Goal: Book appointment/travel/reservation

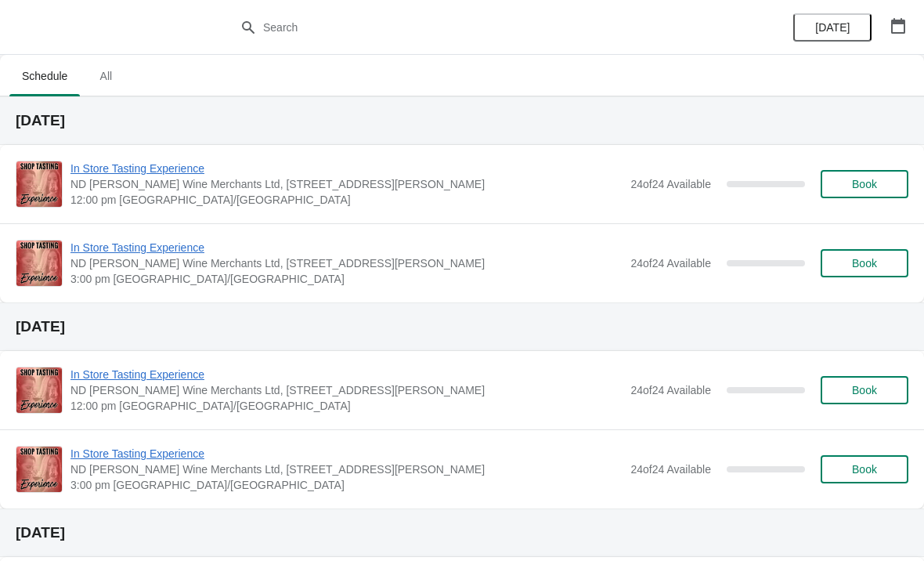
click at [891, 22] on icon "button" at bounding box center [898, 26] width 14 height 16
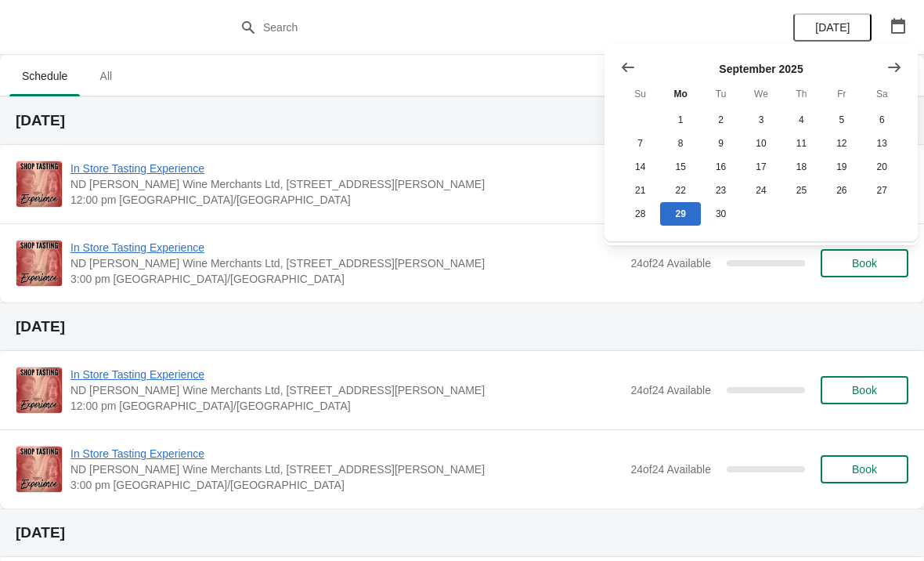
click at [892, 60] on icon "Show next month, October 2025" at bounding box center [895, 68] width 16 height 16
click at [892, 60] on icon "Show next month, November 2025" at bounding box center [895, 68] width 16 height 16
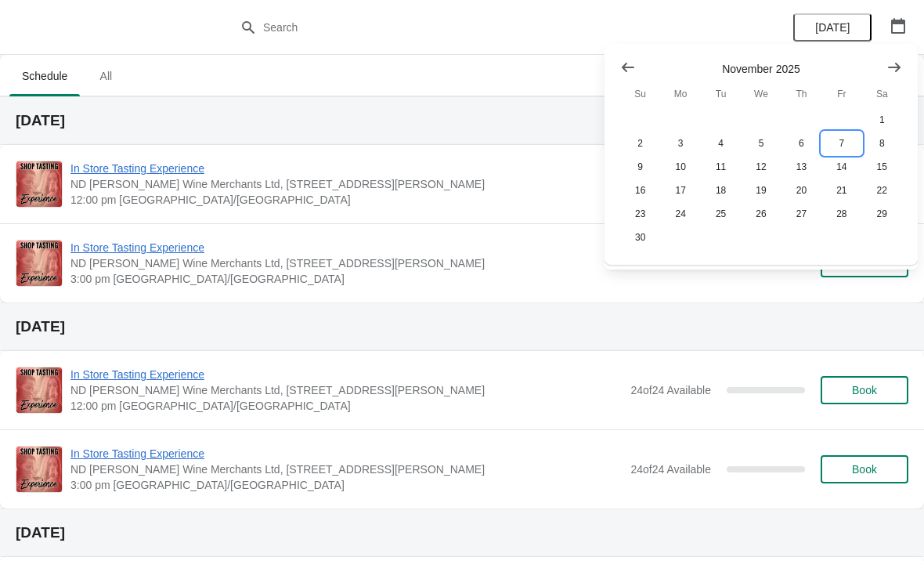
click at [838, 135] on button "7" at bounding box center [842, 144] width 40 height 24
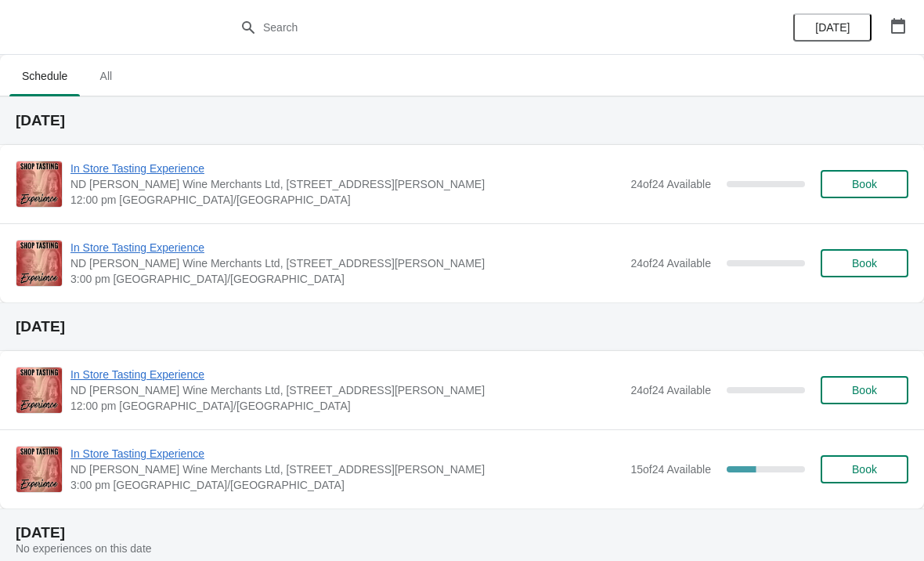
click at [859, 251] on button "Book" at bounding box center [865, 263] width 88 height 28
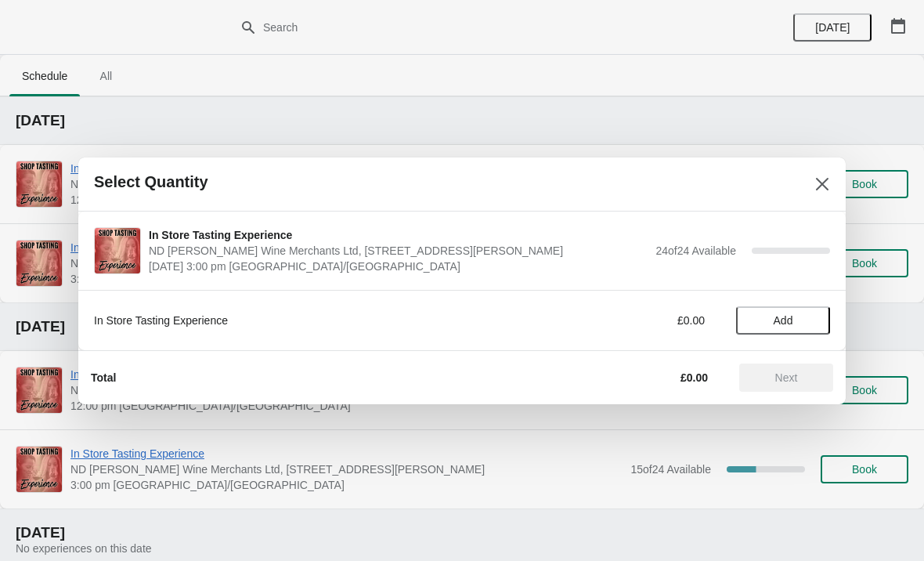
click at [774, 314] on span "Add" at bounding box center [784, 320] width 20 height 13
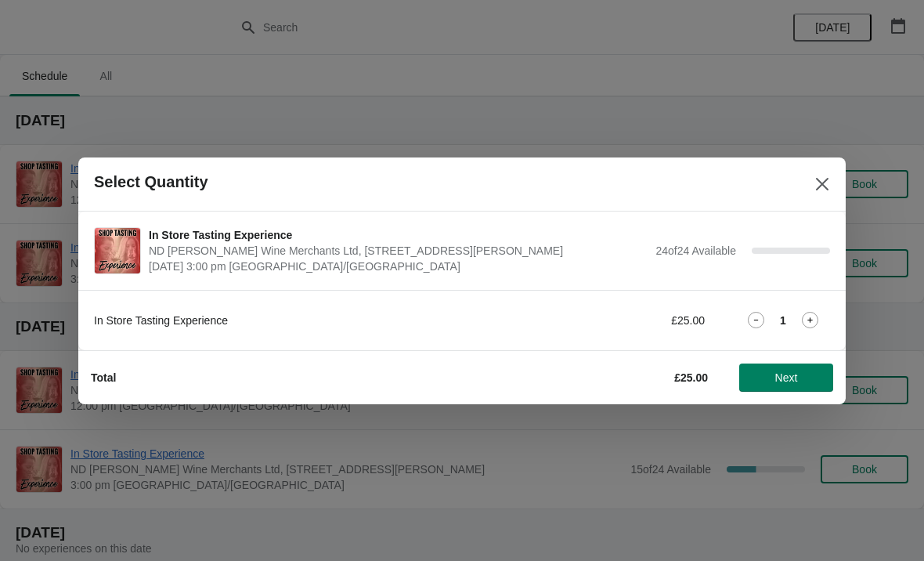
click at [808, 313] on icon at bounding box center [810, 320] width 16 height 16
click at [781, 383] on span "Next" at bounding box center [787, 377] width 23 height 13
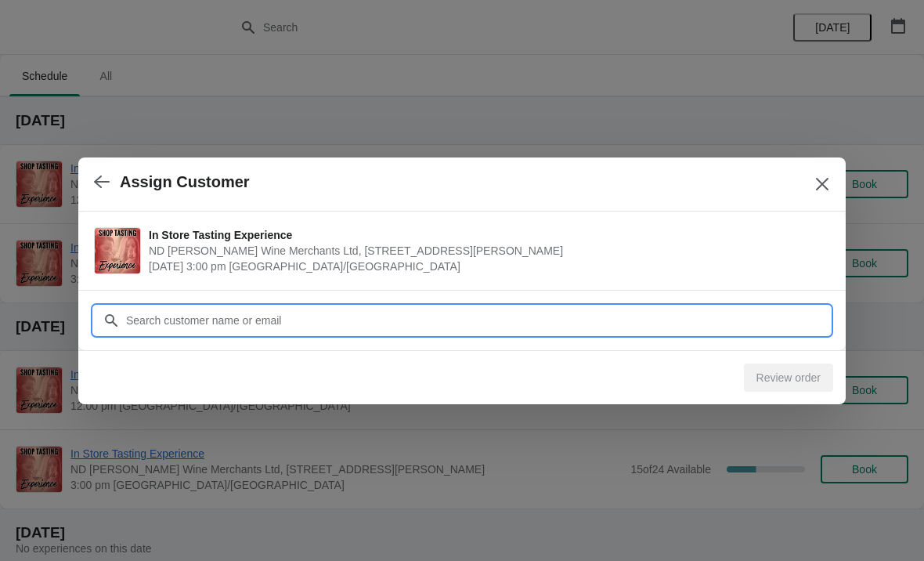
click at [287, 319] on input "Customer" at bounding box center [477, 320] width 705 height 28
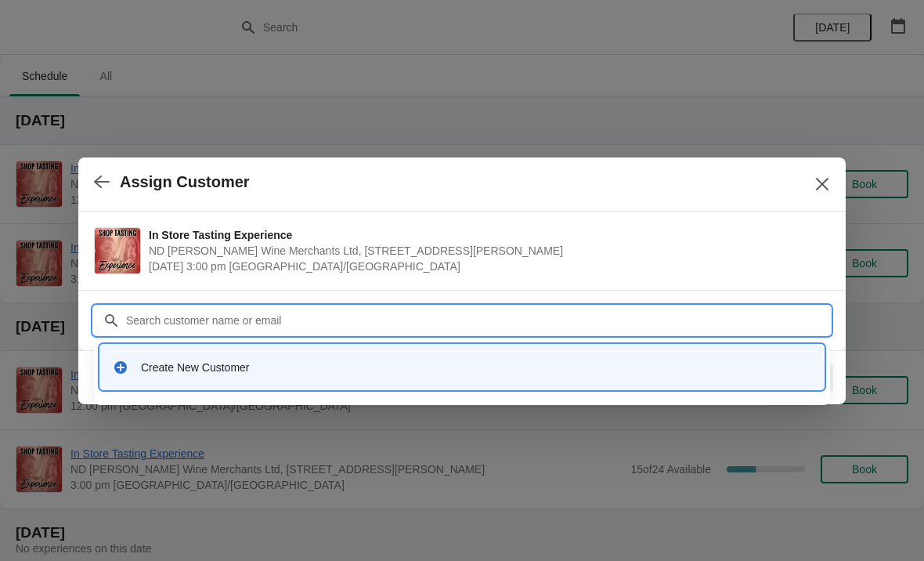
click at [210, 374] on div "Create New Customer" at bounding box center [476, 368] width 671 height 16
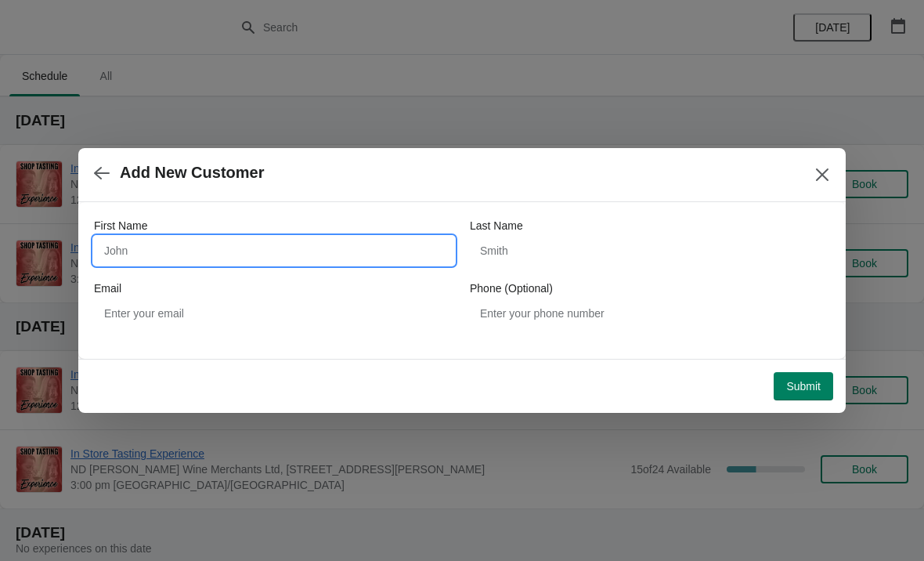
click at [221, 254] on input "First Name" at bounding box center [274, 251] width 360 height 28
type input "[PERSON_NAME]"
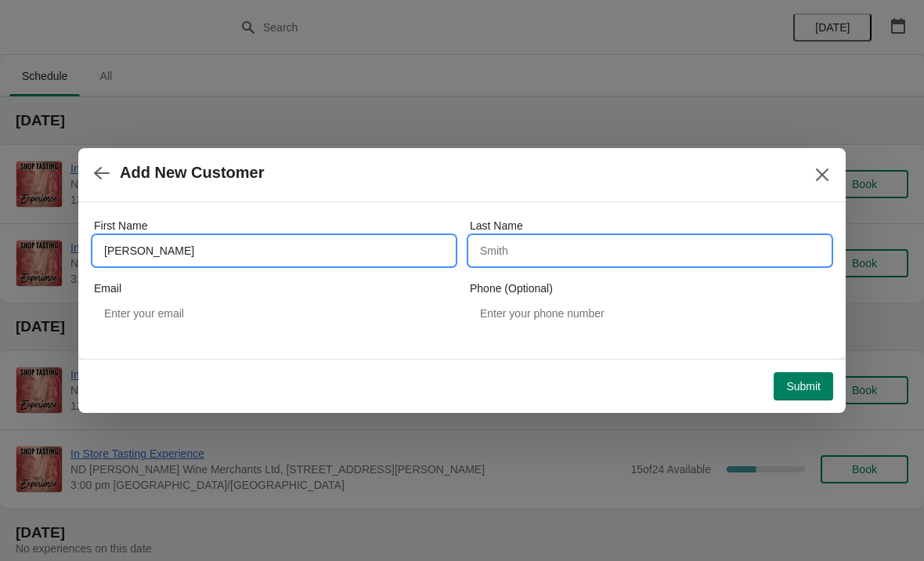
click at [530, 253] on input "Last Name" at bounding box center [650, 251] width 360 height 28
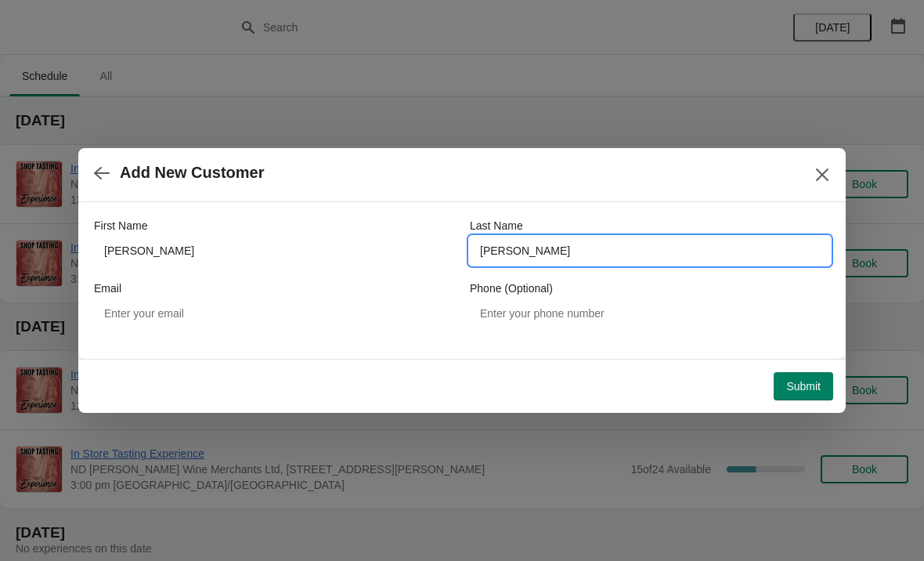
type input "[PERSON_NAME]"
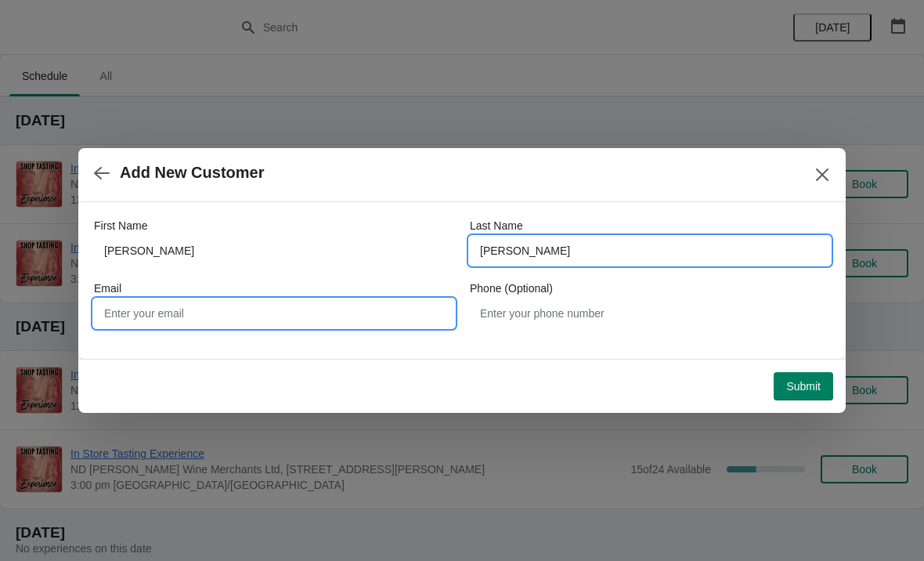
click at [207, 306] on input "Email" at bounding box center [274, 313] width 360 height 28
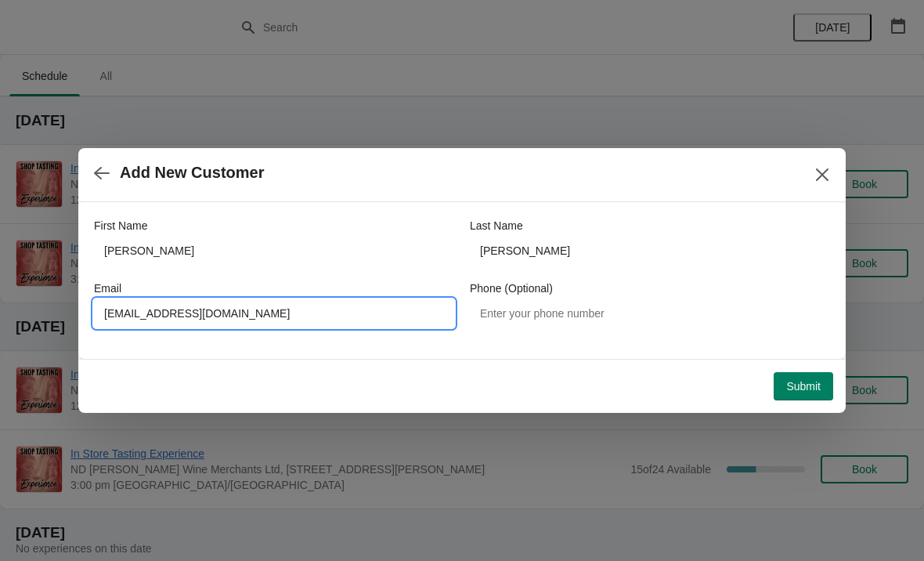
type input "[EMAIL_ADDRESS][DOMAIN_NAME]"
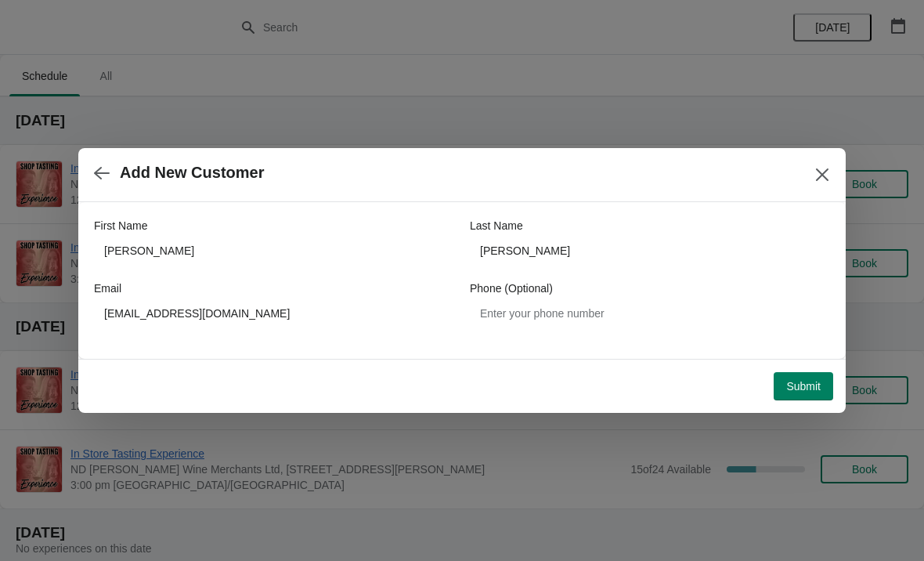
click at [792, 378] on button "Submit" at bounding box center [804, 386] width 60 height 28
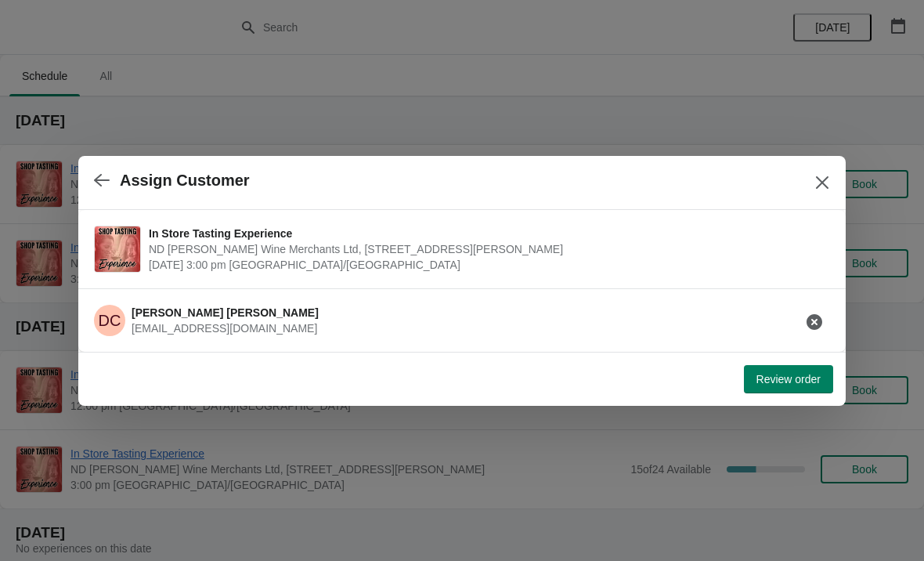
click at [774, 373] on span "Review order" at bounding box center [789, 379] width 64 height 13
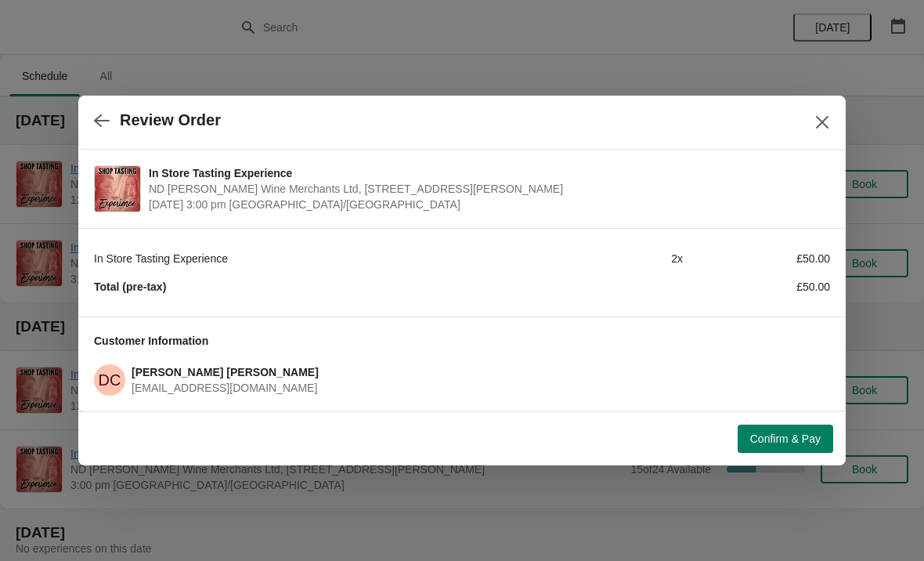
click at [768, 432] on span "Confirm & Pay" at bounding box center [785, 438] width 71 height 13
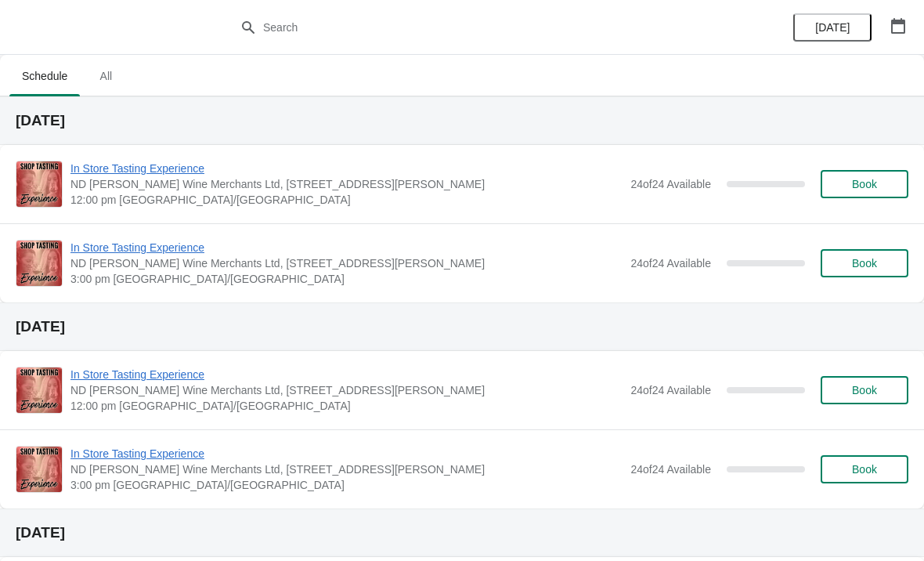
click at [902, 24] on icon "button" at bounding box center [898, 26] width 14 height 16
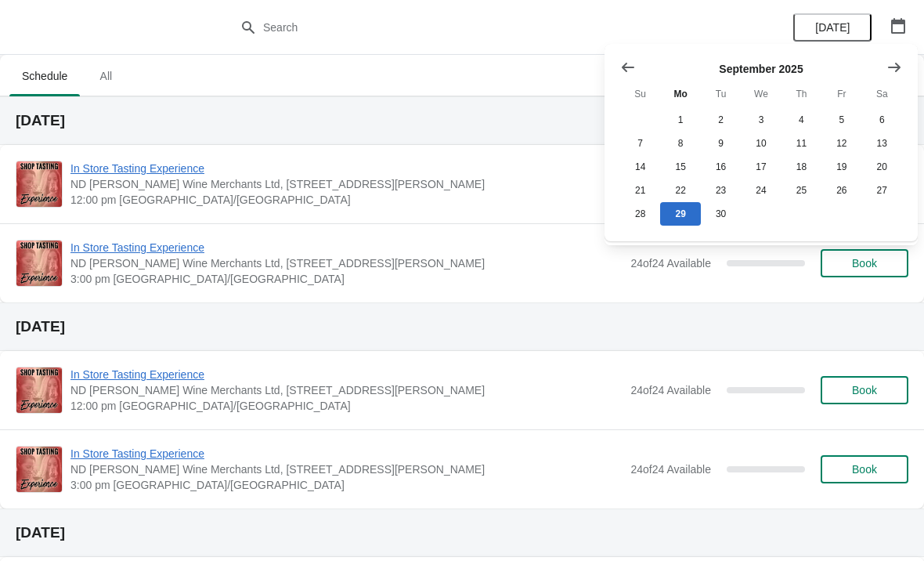
click at [627, 69] on icon "Show previous month, August 2025" at bounding box center [628, 68] width 16 height 16
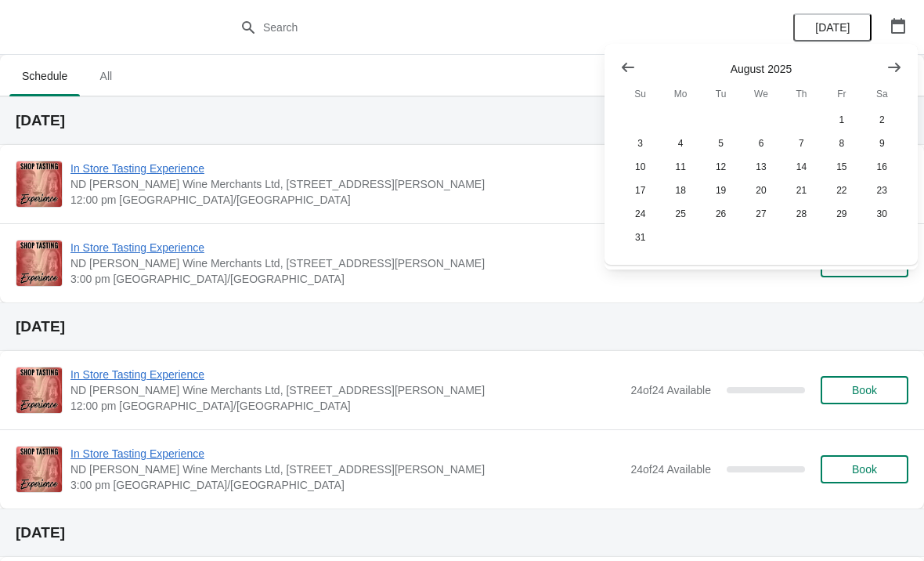
click at [626, 69] on icon "Show previous month, July 2025" at bounding box center [628, 68] width 16 height 16
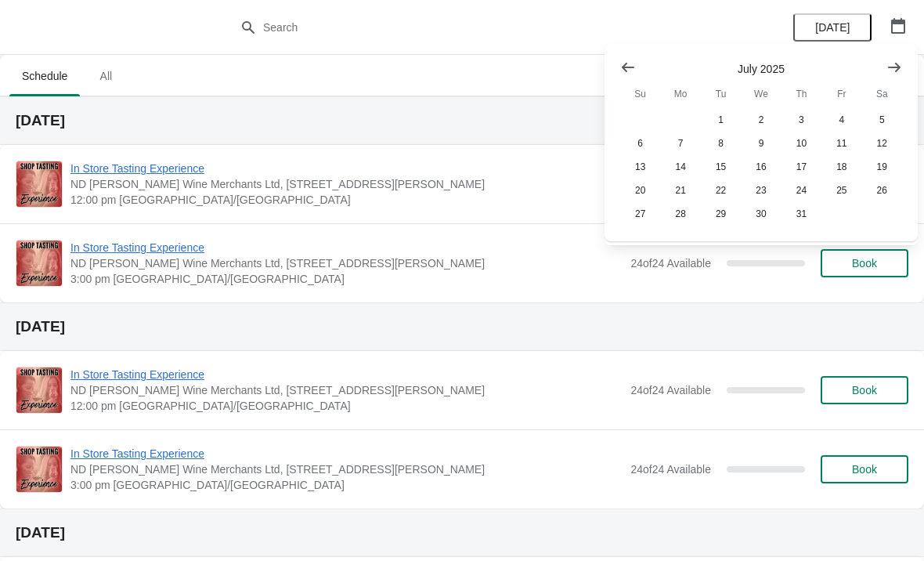
click at [626, 66] on icon "Show previous month, June 2025" at bounding box center [628, 68] width 16 height 16
click at [847, 187] on button "27" at bounding box center [842, 191] width 40 height 24
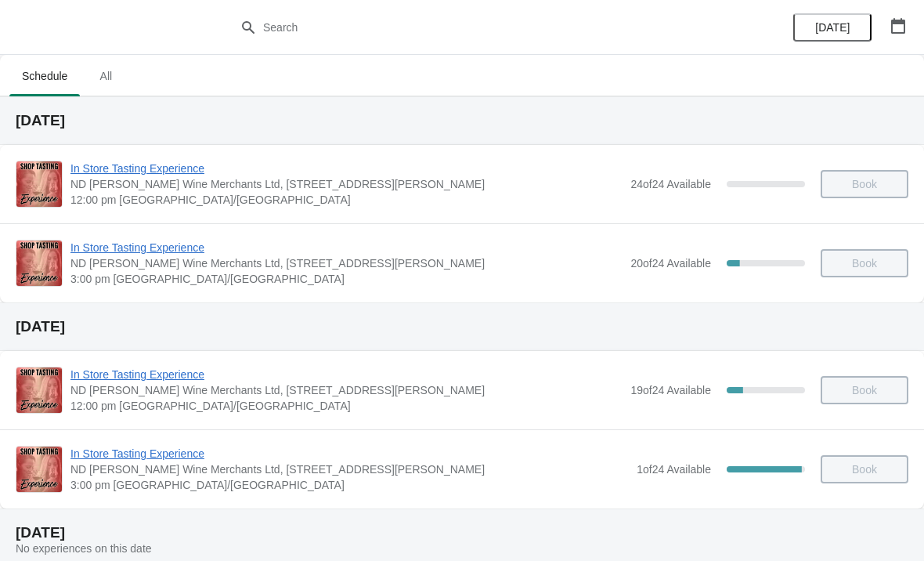
click at [187, 246] on span "In Store Tasting Experience" at bounding box center [347, 248] width 552 height 16
